Goal: Task Accomplishment & Management: Manage account settings

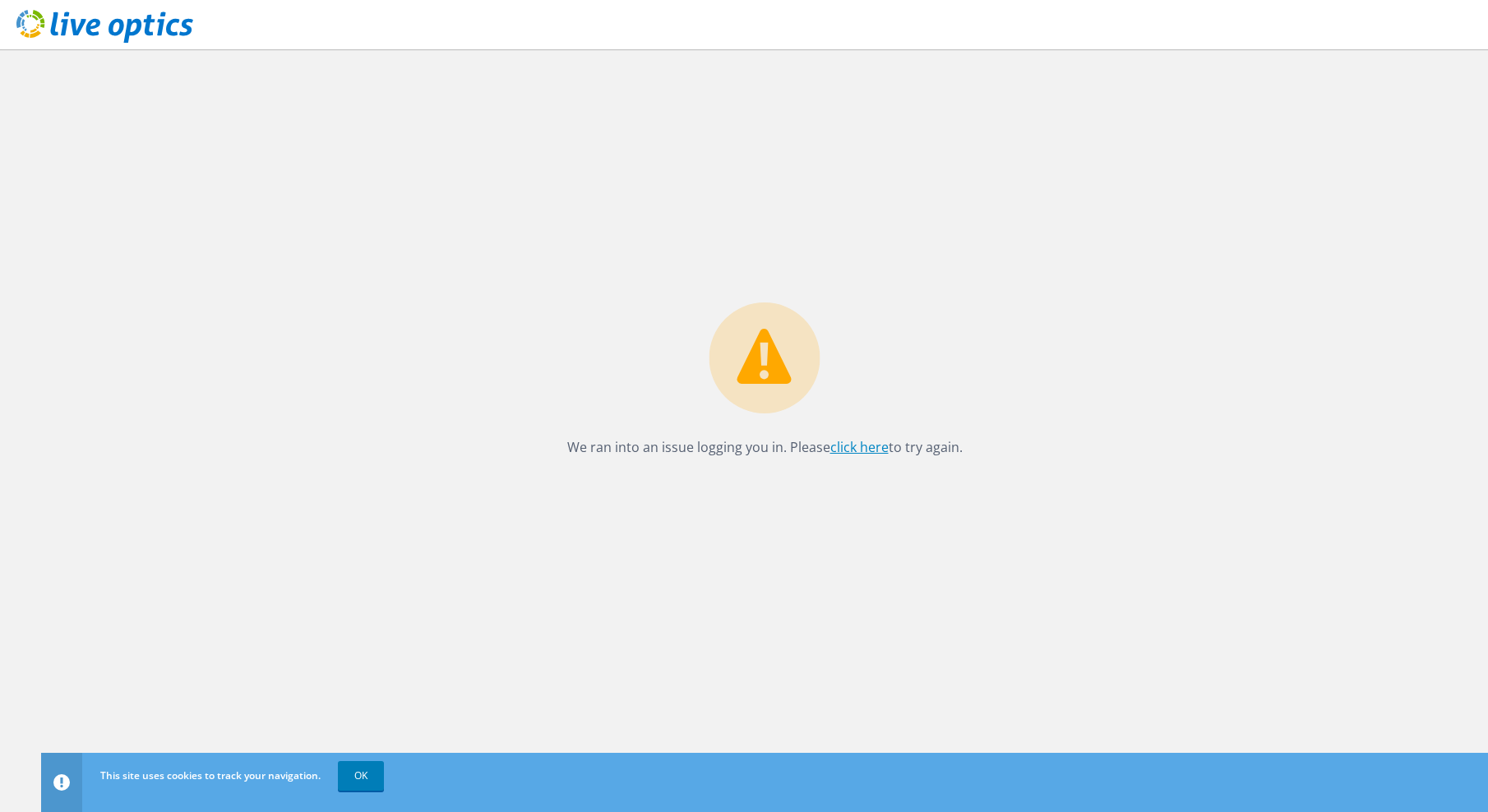
click at [860, 452] on link "click here" at bounding box center [860, 446] width 59 height 18
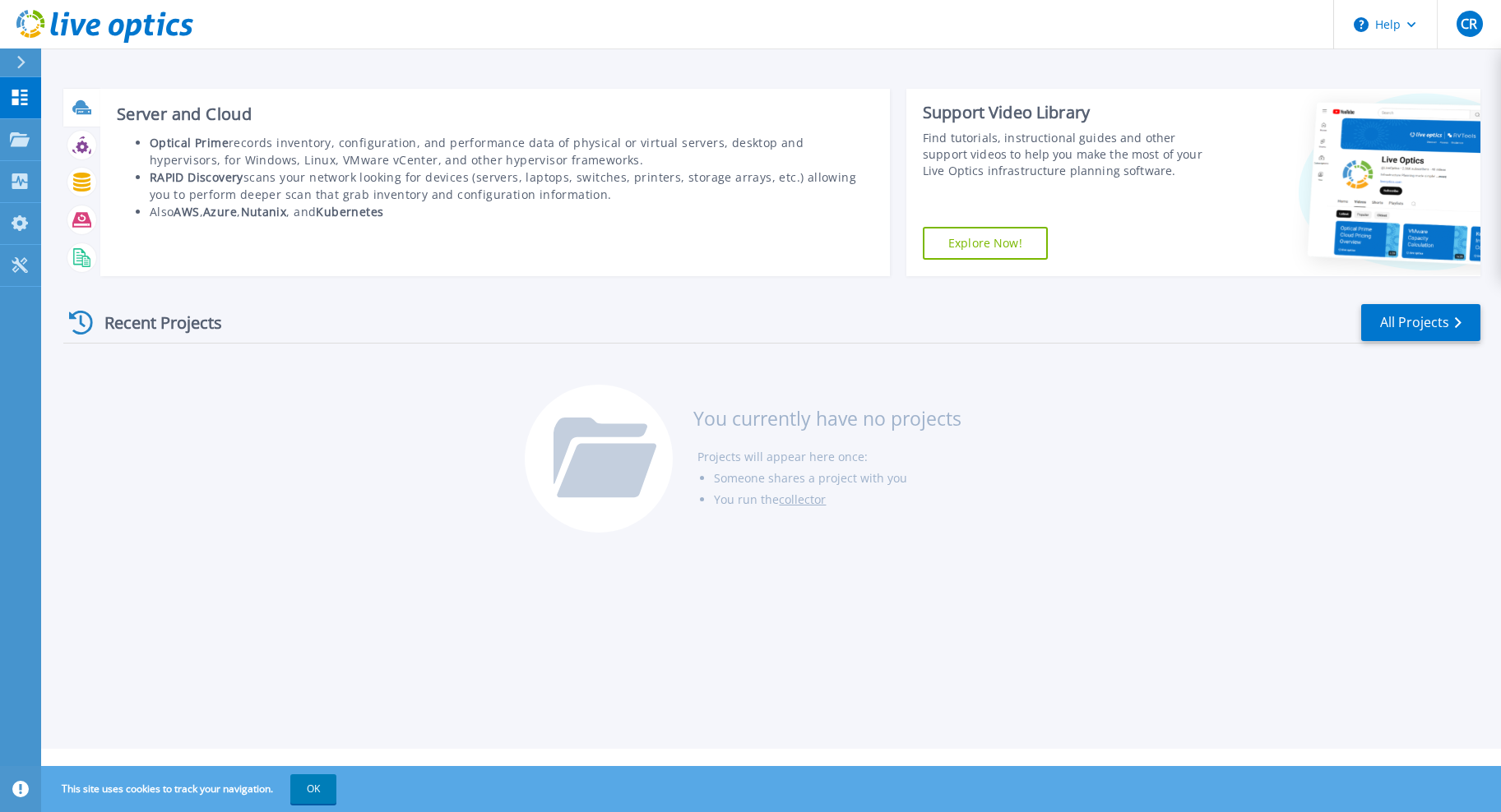
click at [79, 110] on icon at bounding box center [83, 112] width 15 height 5
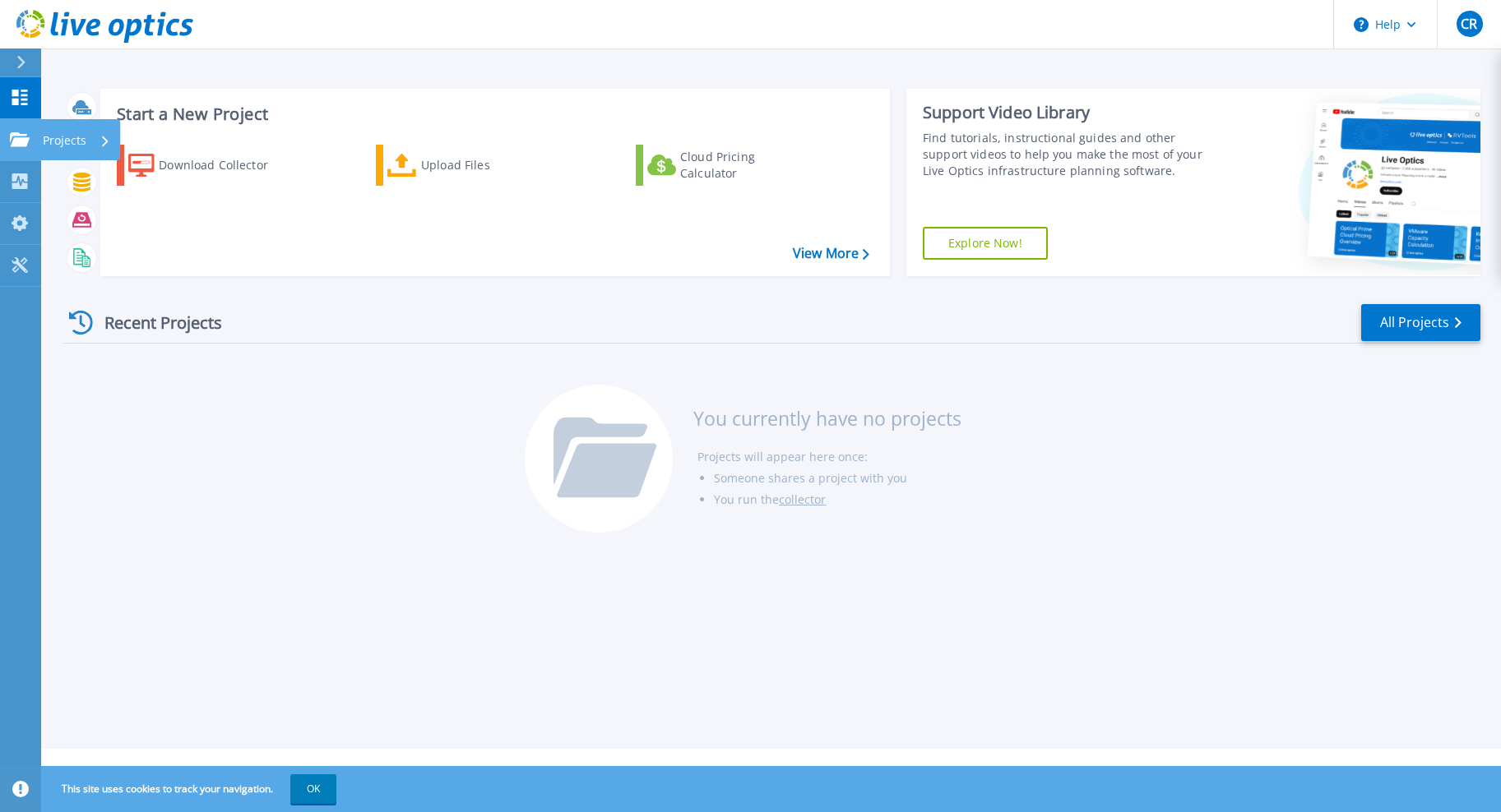
click at [49, 138] on p "Projects" at bounding box center [65, 141] width 44 height 43
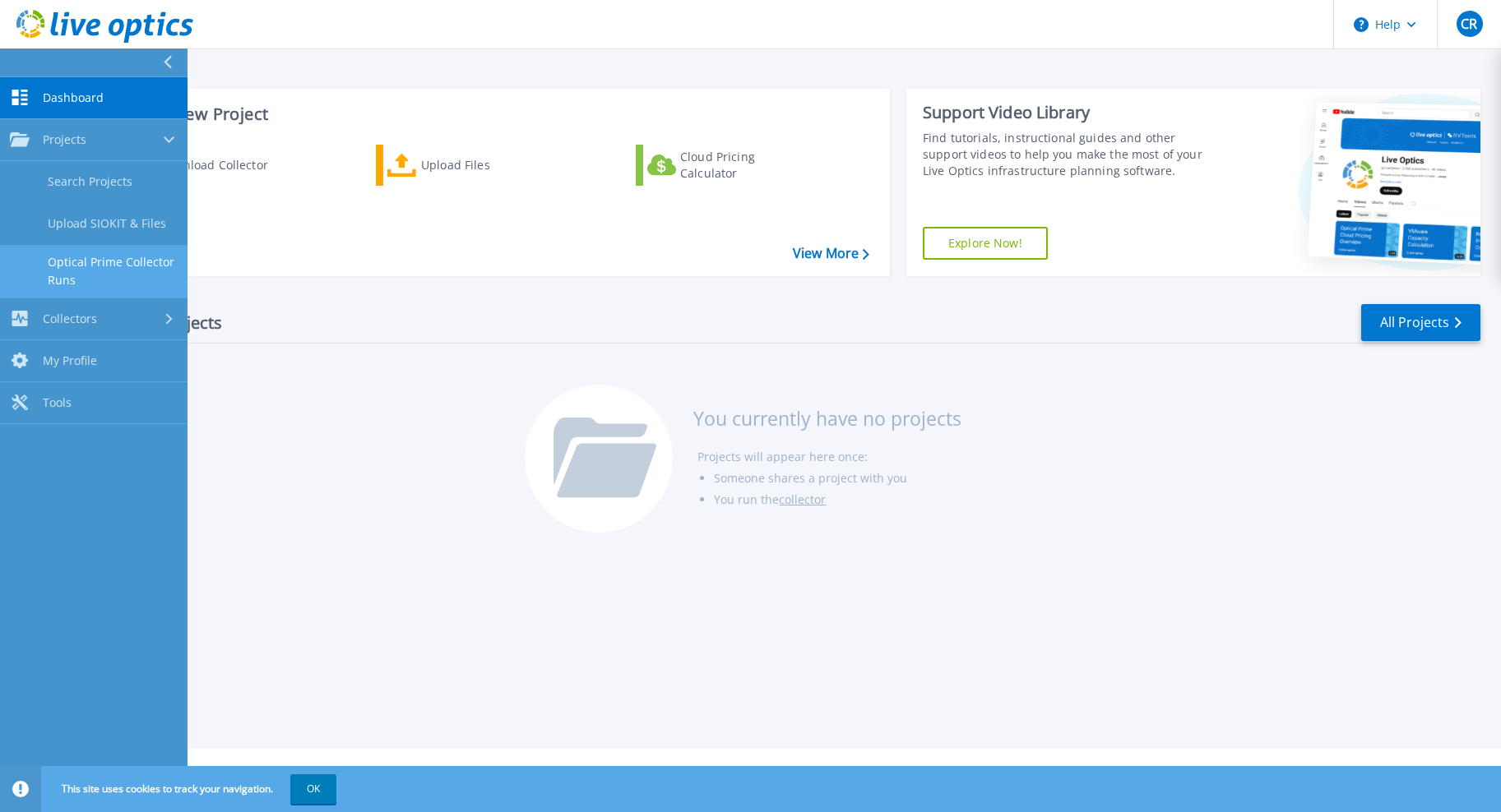
click at [136, 254] on link "Optical Prime Collector Runs" at bounding box center [94, 271] width 188 height 52
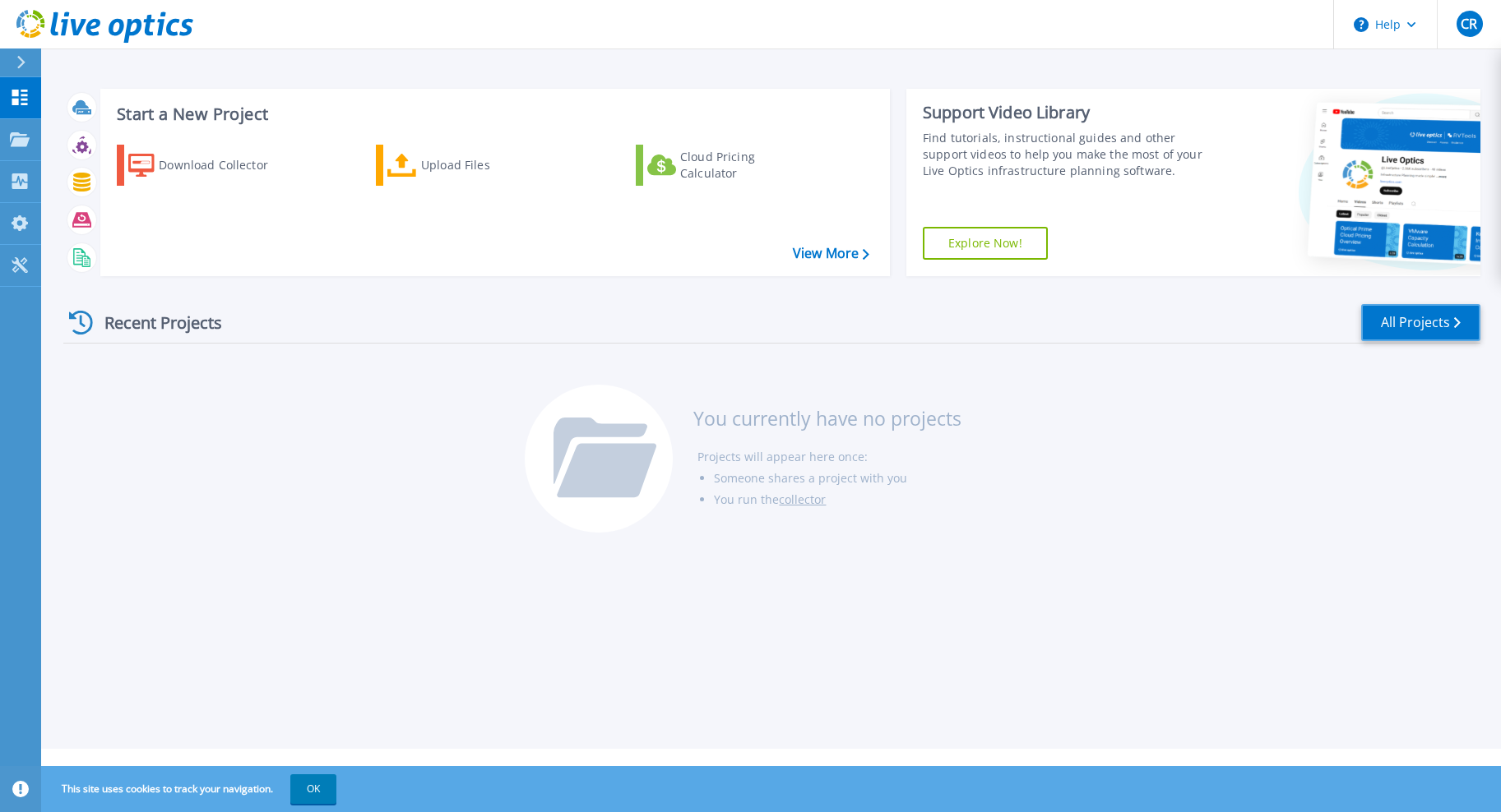
click at [1378, 318] on link "All Projects" at bounding box center [1420, 323] width 120 height 37
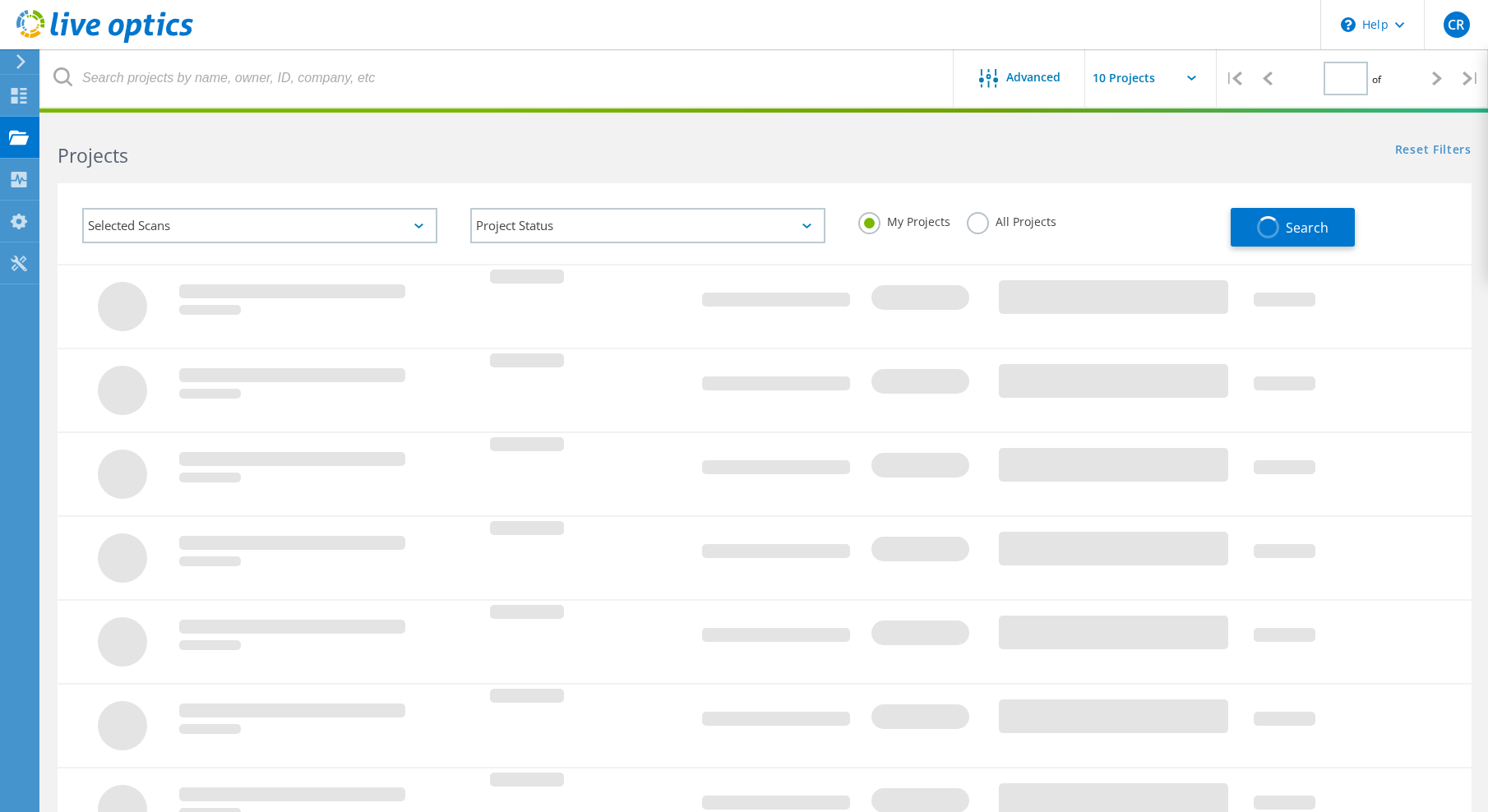
type input "1"
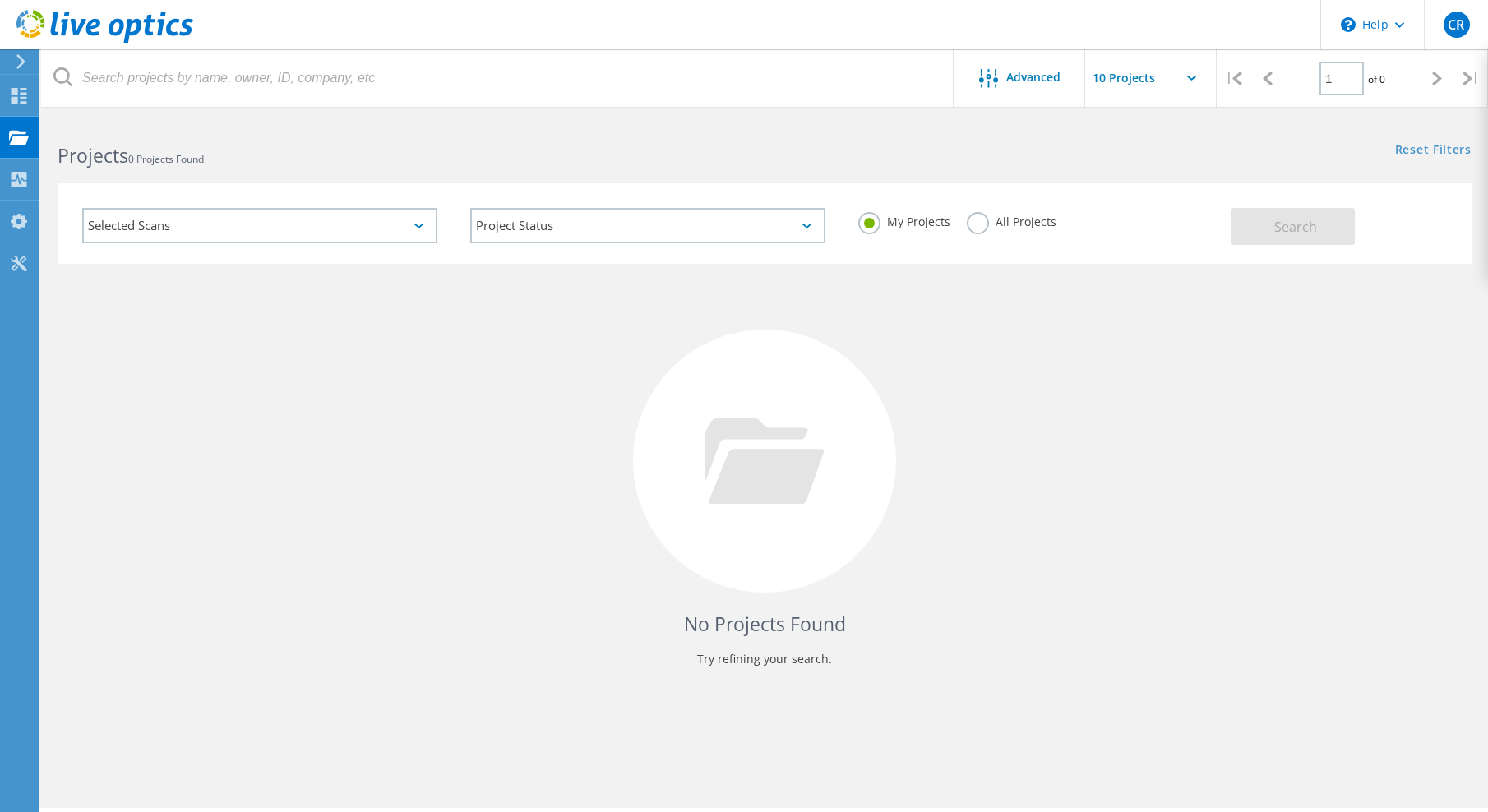
click at [977, 218] on label "All Projects" at bounding box center [1012, 220] width 90 height 15
click at [0, 0] on input "All Projects" at bounding box center [0, 0] width 0 height 0
click at [1265, 226] on button "Search" at bounding box center [1293, 226] width 124 height 37
click at [1139, 85] on input "text" at bounding box center [1167, 77] width 164 height 58
click at [885, 142] on div "Reset Filters Show Filters" at bounding box center [1127, 134] width 724 height 30
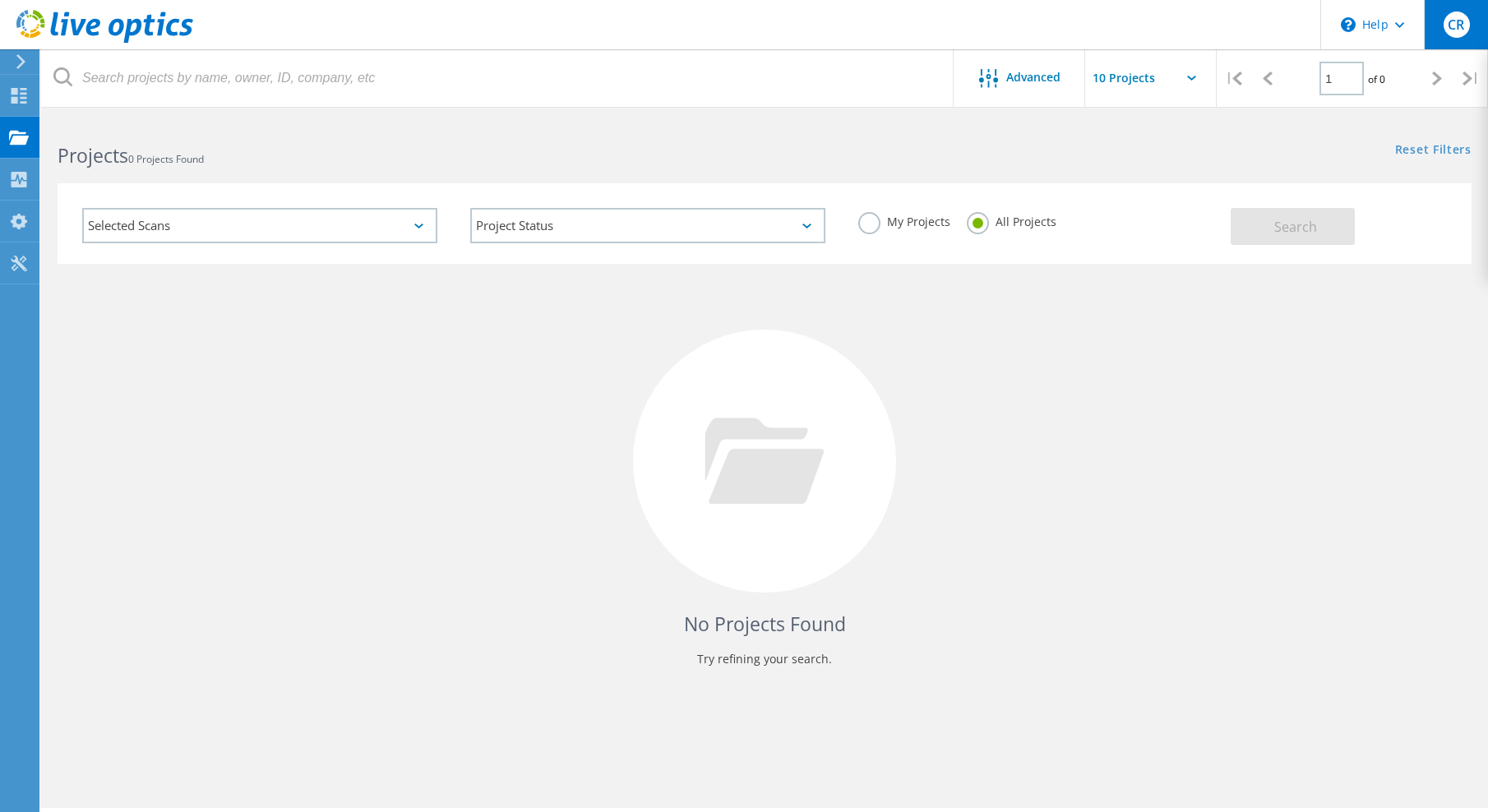
click at [1451, 19] on span "CR" at bounding box center [1456, 24] width 16 height 13
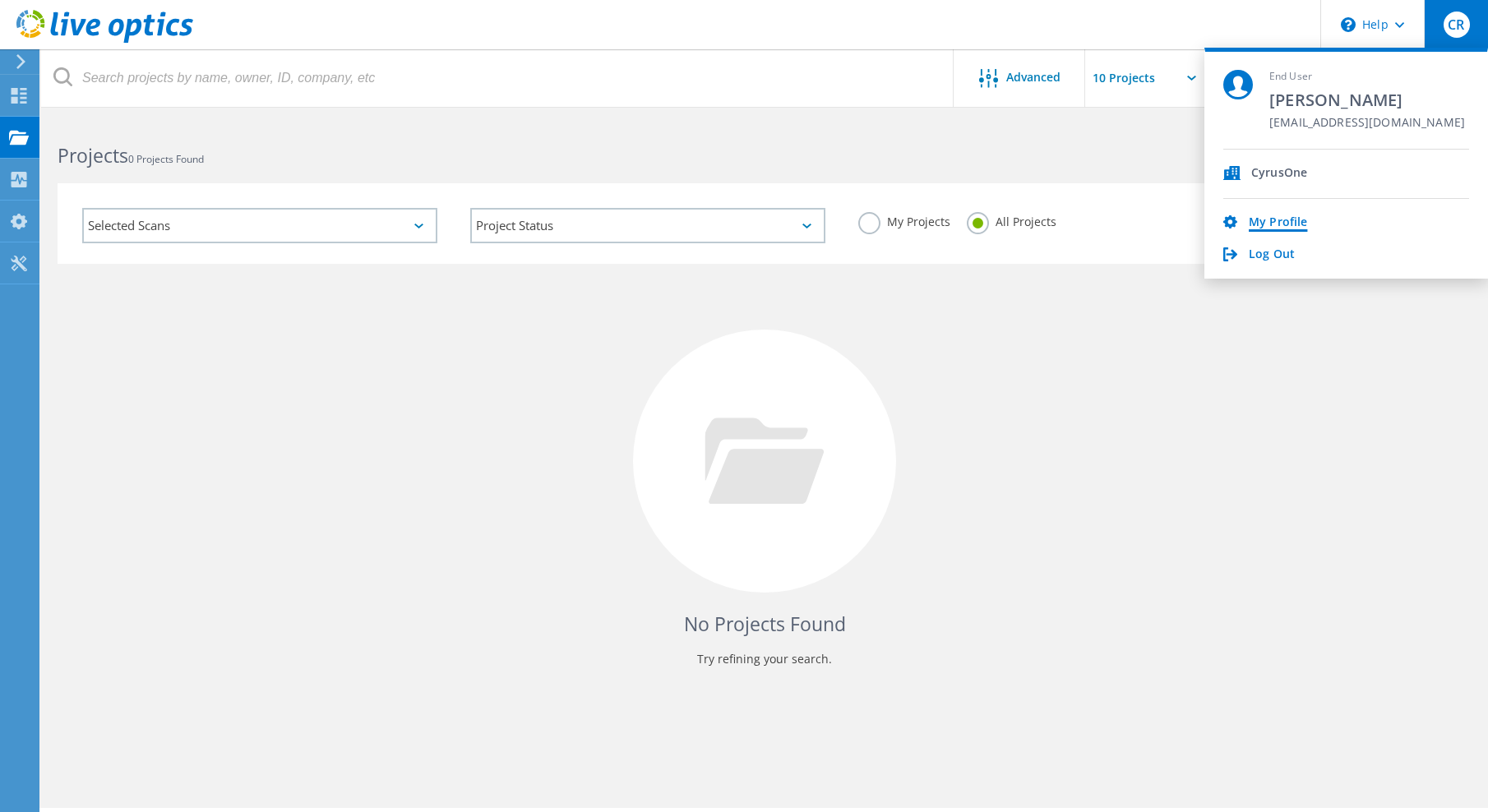
click at [1272, 228] on link "My Profile" at bounding box center [1278, 223] width 59 height 15
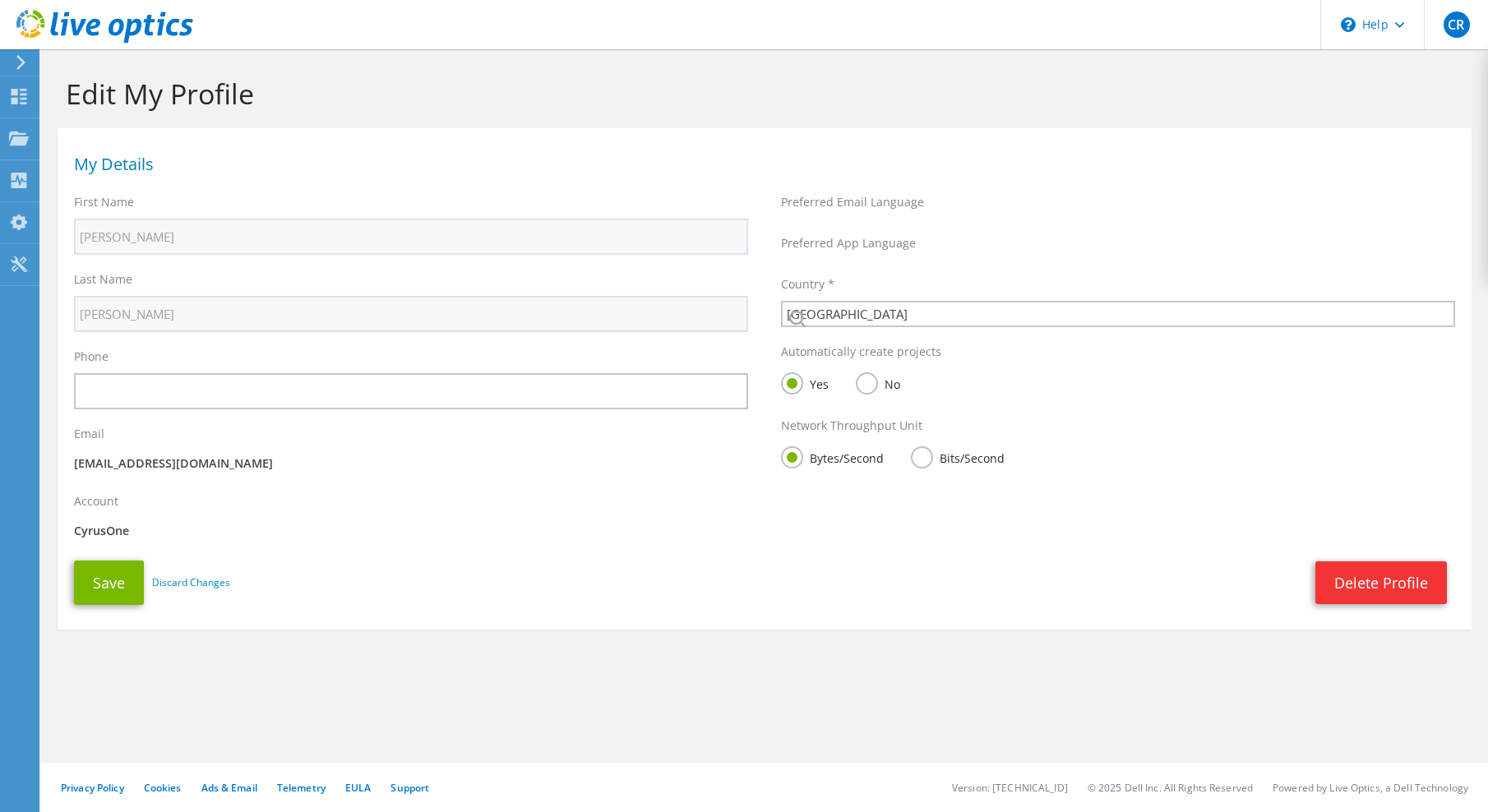
select select "224"
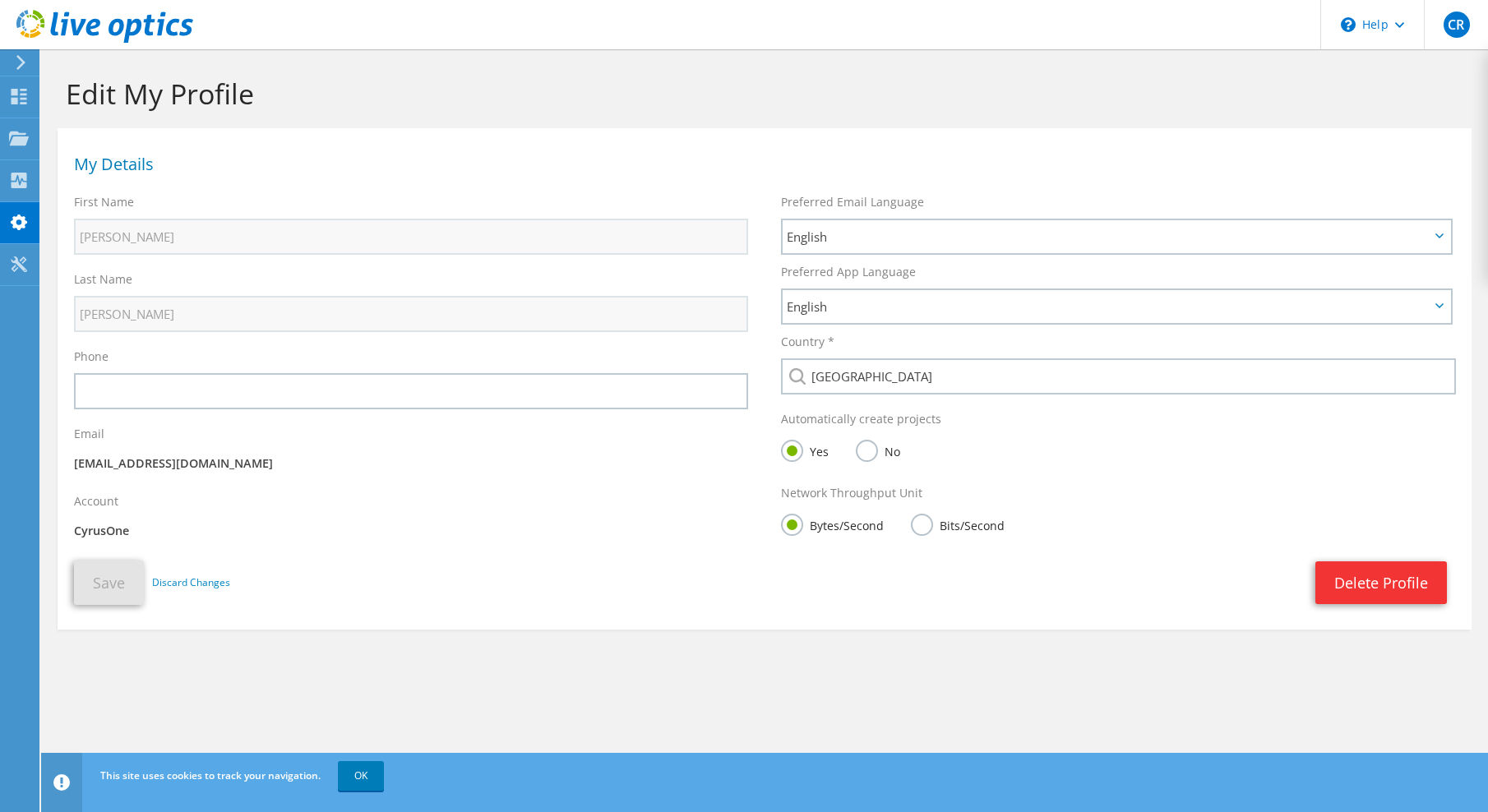
click at [19, 64] on icon at bounding box center [21, 62] width 12 height 15
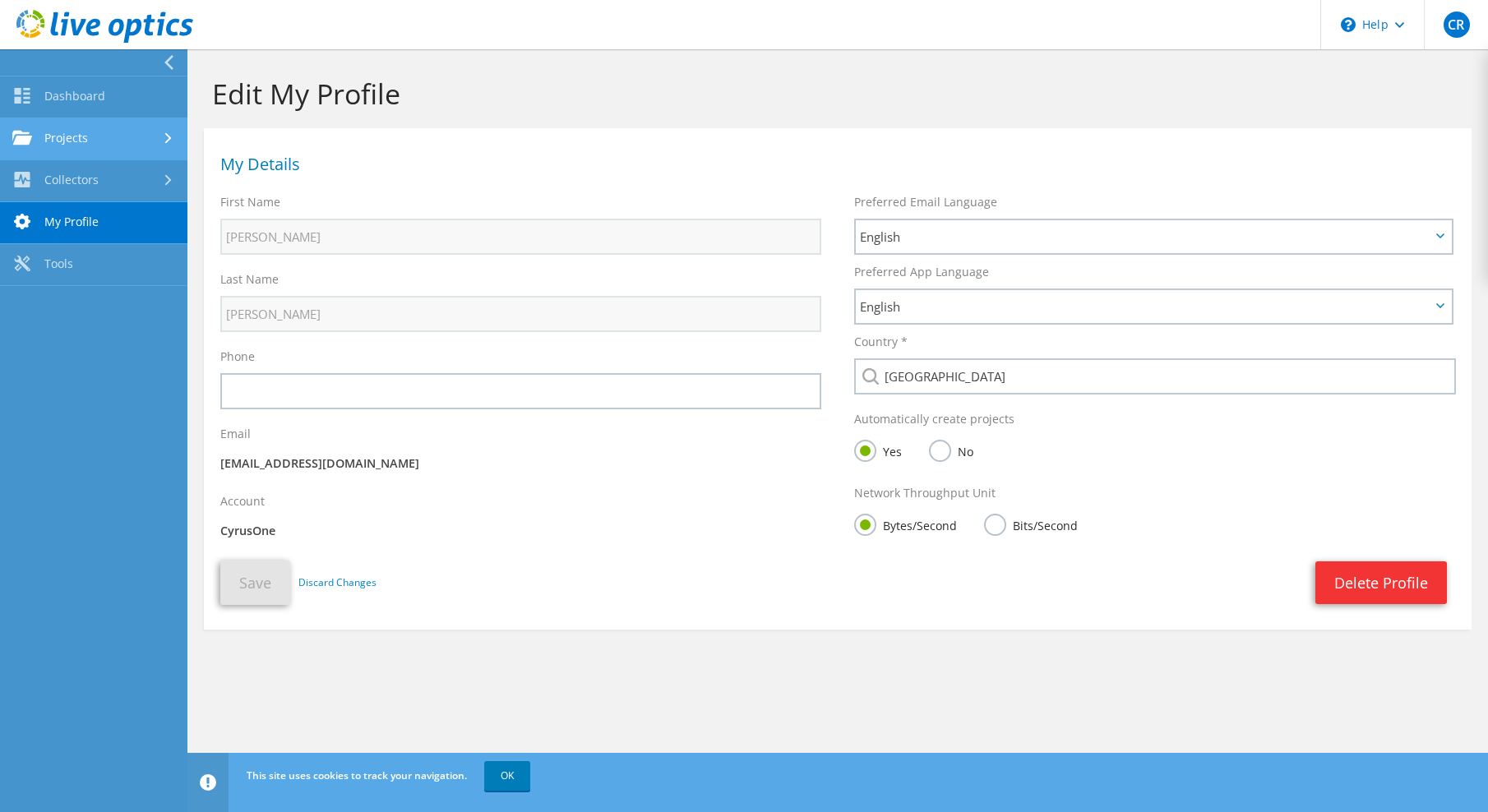
click at [158, 142] on link "Projects" at bounding box center [94, 139] width 188 height 42
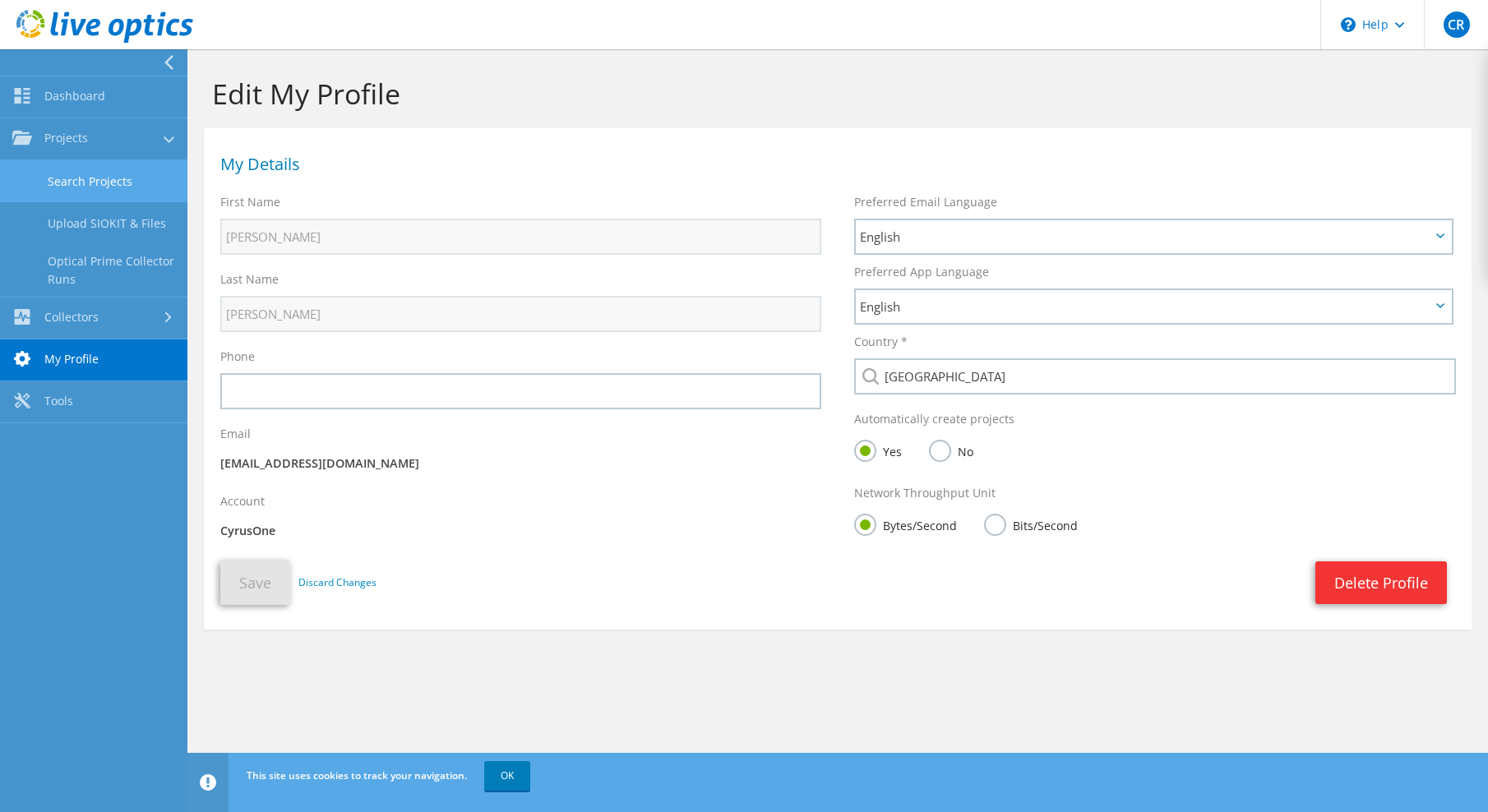
click at [140, 178] on link "Search Projects" at bounding box center [94, 181] width 188 height 42
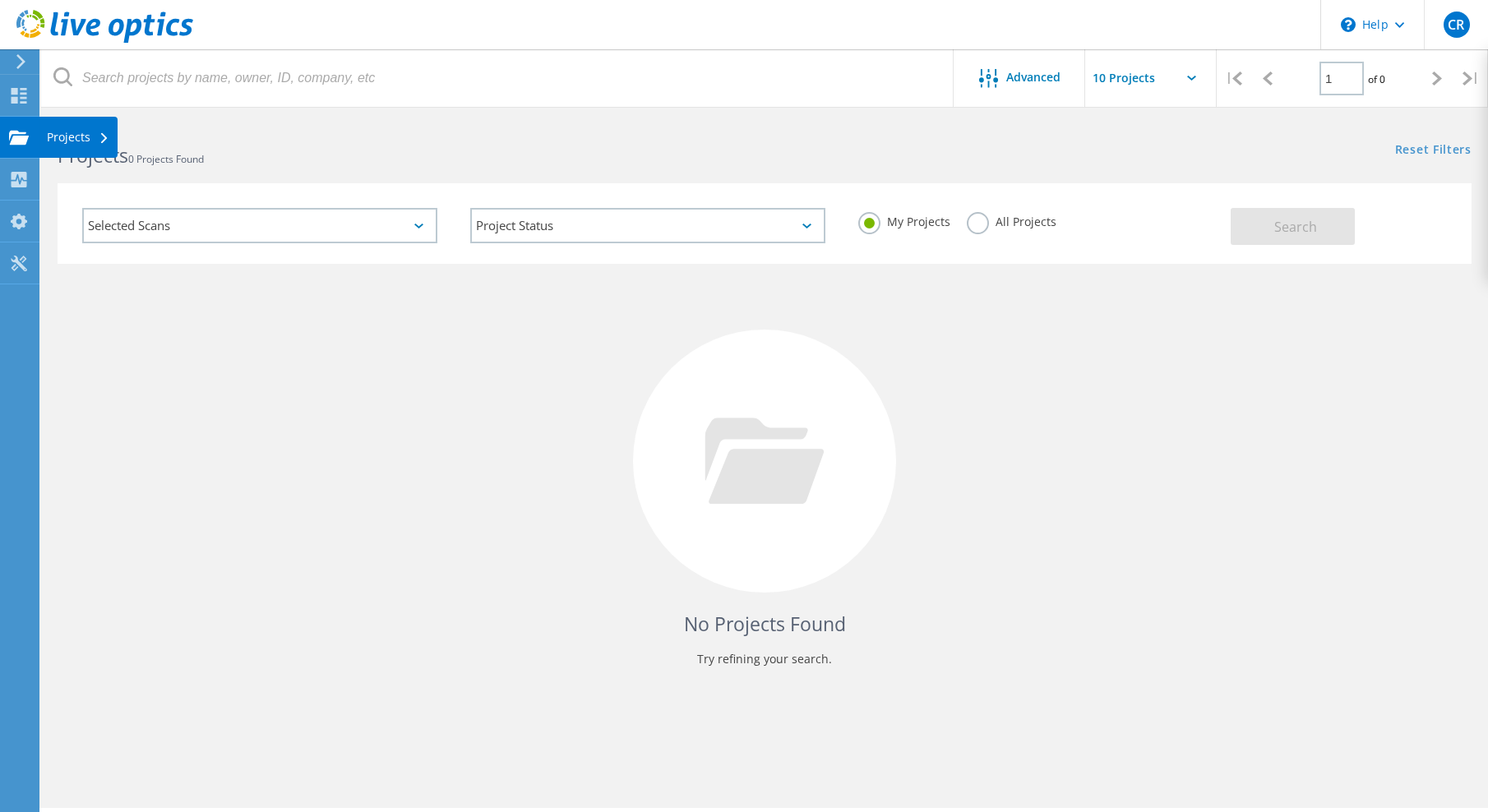
click at [63, 137] on div "Projects" at bounding box center [77, 137] width 63 height 11
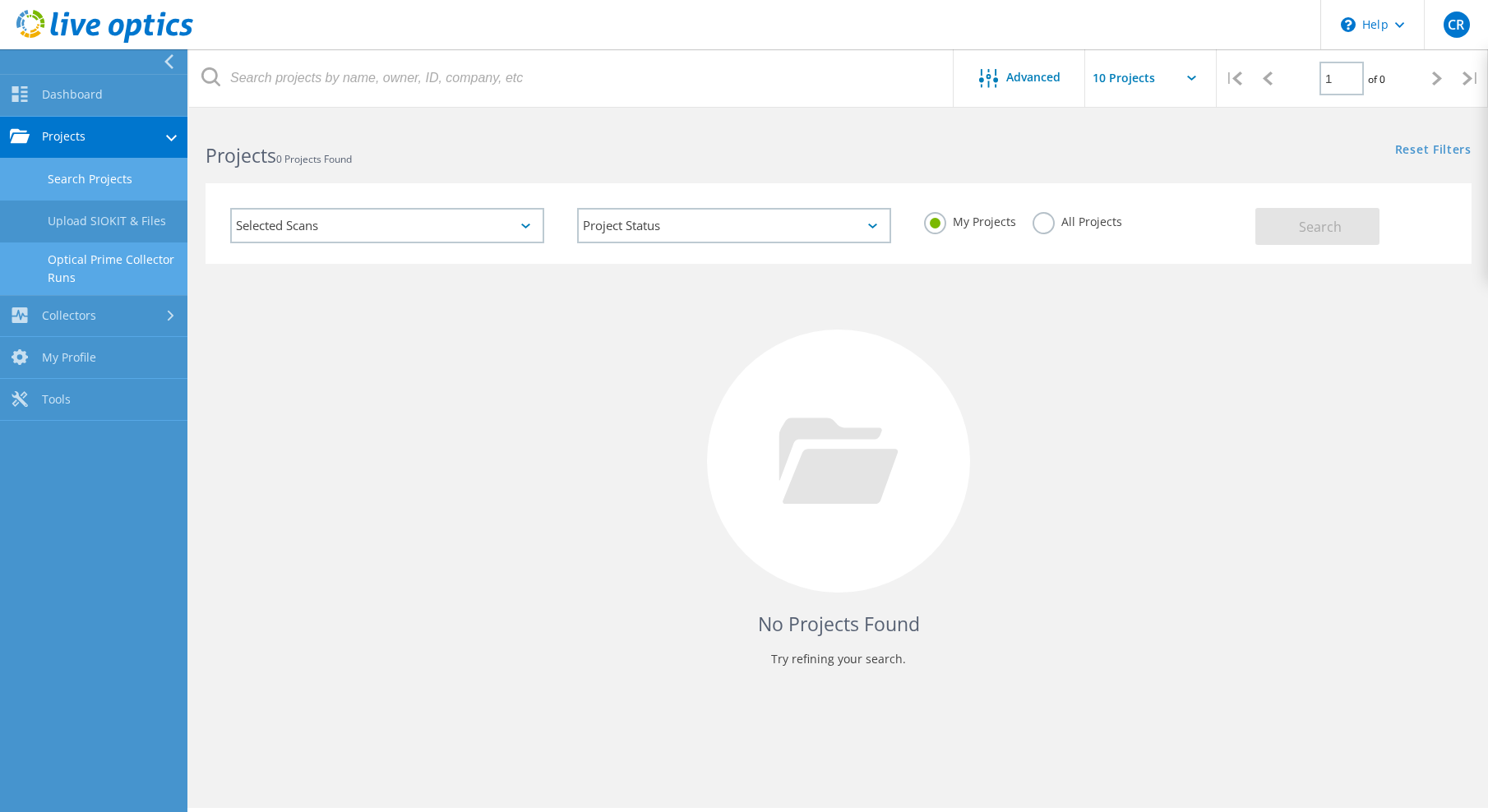
click at [106, 262] on link "Optical Prime Collector Runs" at bounding box center [94, 268] width 188 height 52
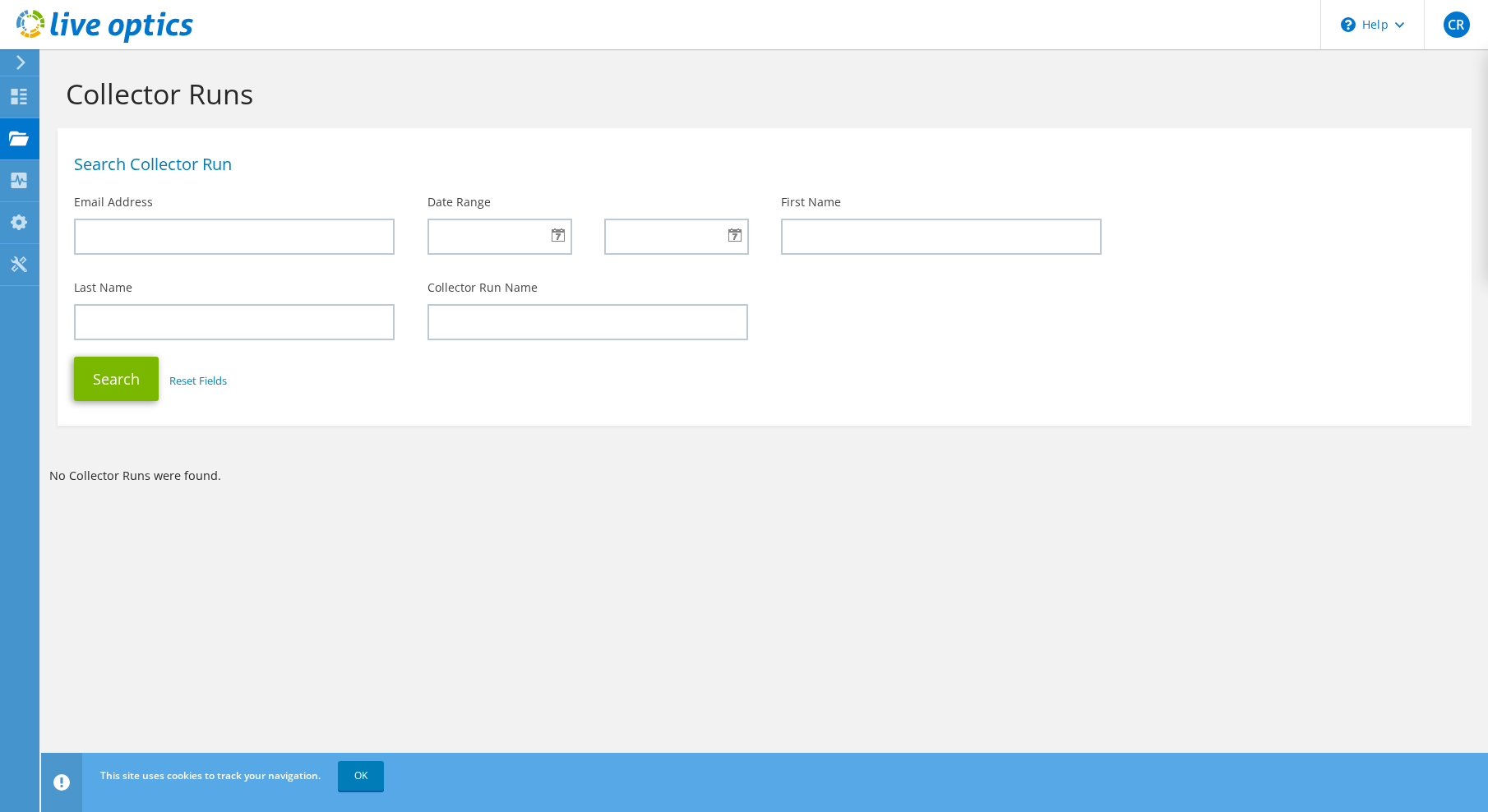
click at [991, 378] on div "Search Reset Fields" at bounding box center [764, 378] width 1414 height 61
click at [1241, 54] on div "Collector Runs" at bounding box center [764, 89] width 1431 height 79
